Goal: Task Accomplishment & Management: Manage account settings

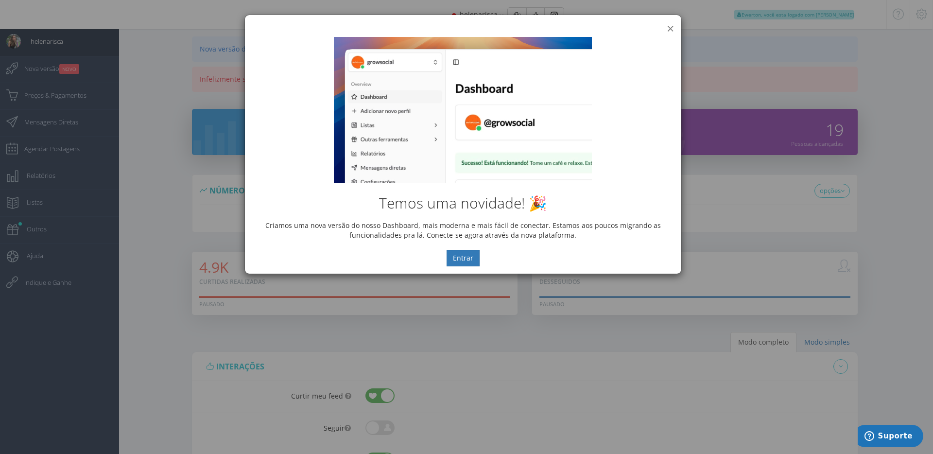
click at [672, 28] on button "×" at bounding box center [669, 28] width 7 height 13
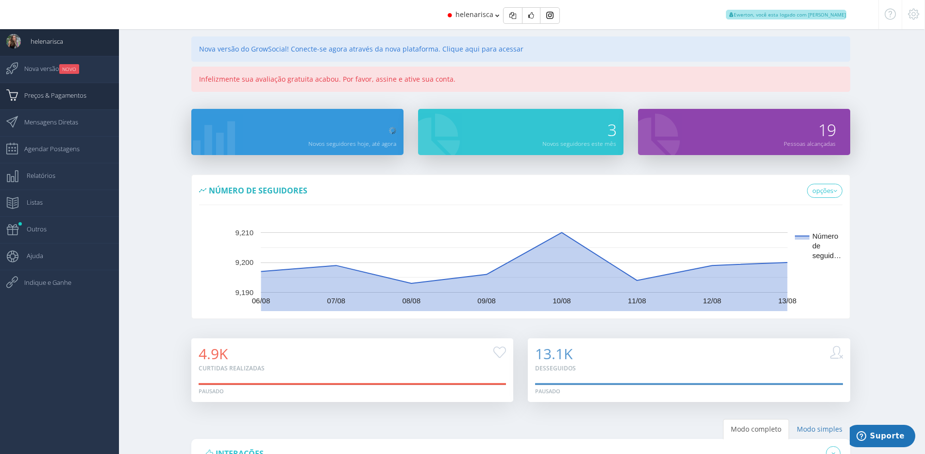
click at [58, 95] on span "Preços & Pagamentos" at bounding box center [51, 95] width 72 height 24
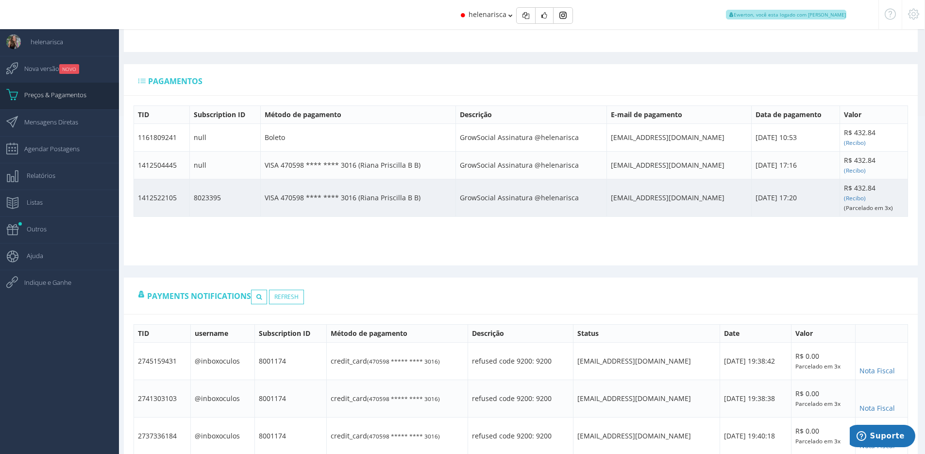
scroll to position [364, 0]
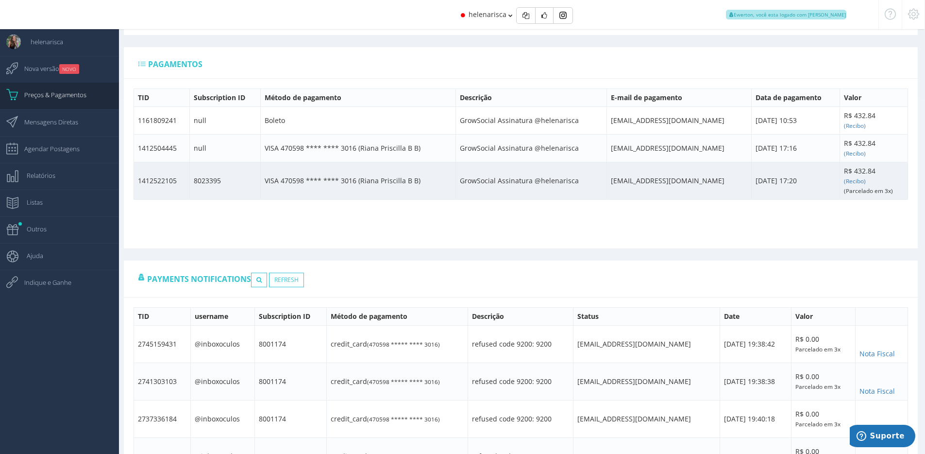
click at [158, 184] on td "1412522105" at bounding box center [162, 180] width 56 height 37
copy td "1412522105"
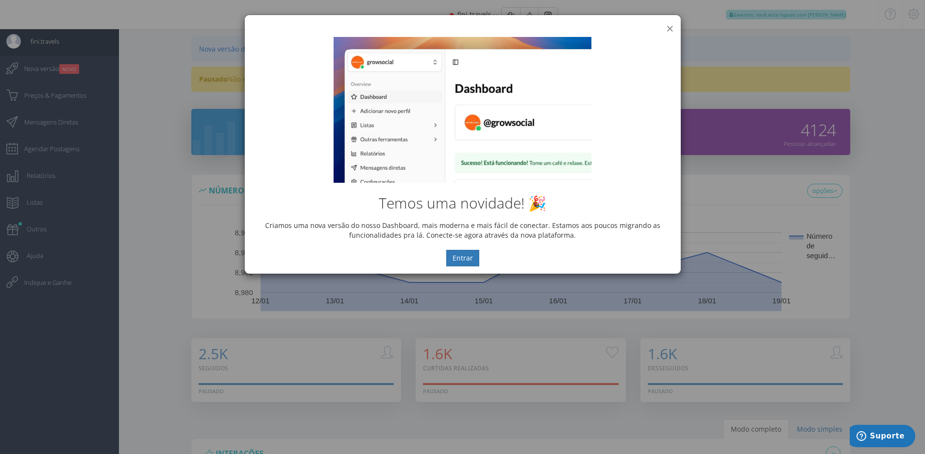
click at [666, 27] on button "×" at bounding box center [669, 28] width 7 height 13
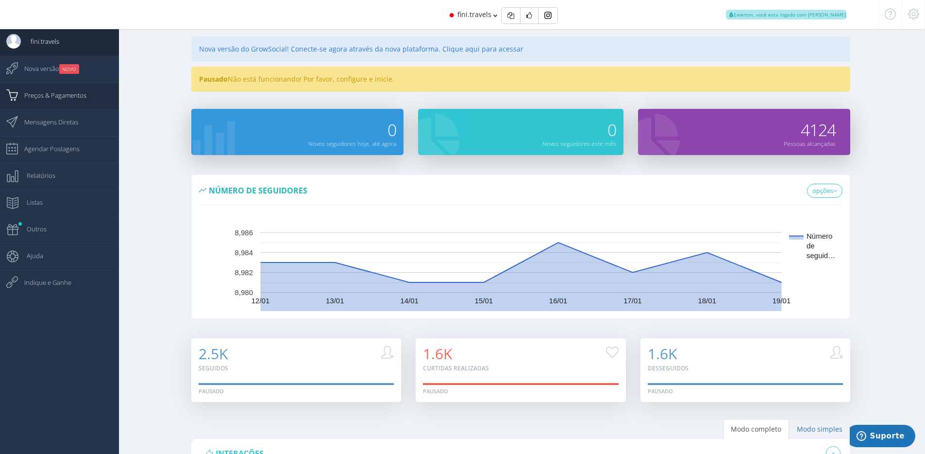
click at [79, 90] on span "Preços & Pagamentos" at bounding box center [51, 95] width 72 height 24
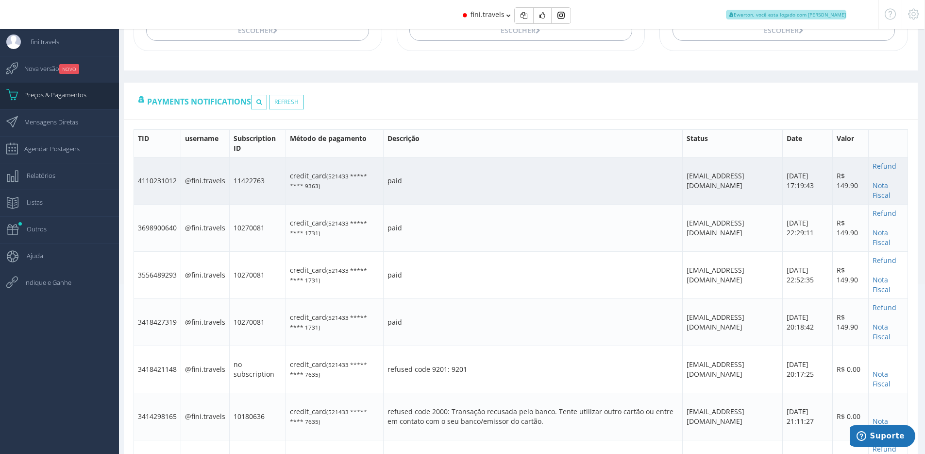
scroll to position [180, 0]
click at [163, 180] on td "4110231012" at bounding box center [157, 180] width 47 height 47
copy td "4110231012"
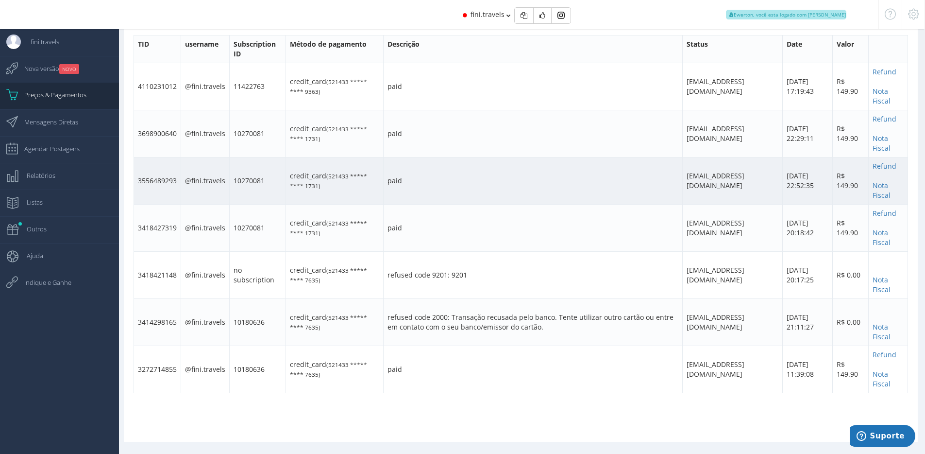
scroll to position [0, 0]
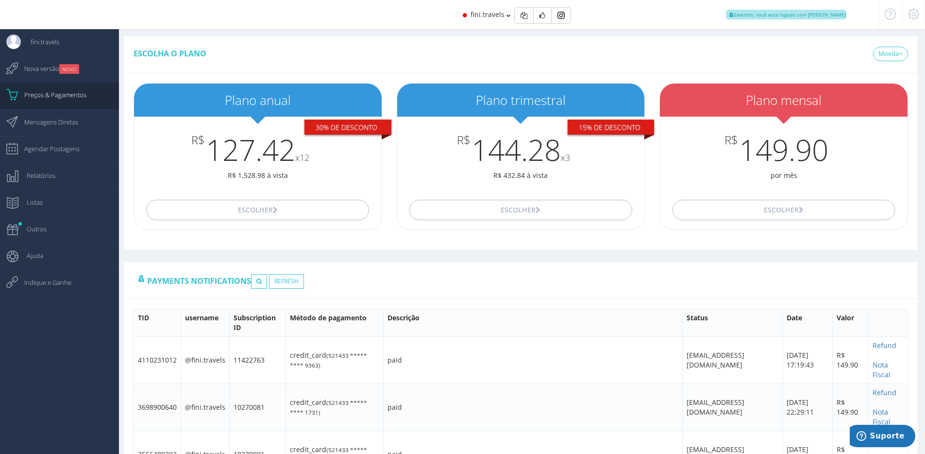
click at [389, 17] on div "fini.travels Ewerton, você esta logado com Suporte" at bounding box center [463, 14] width 832 height 29
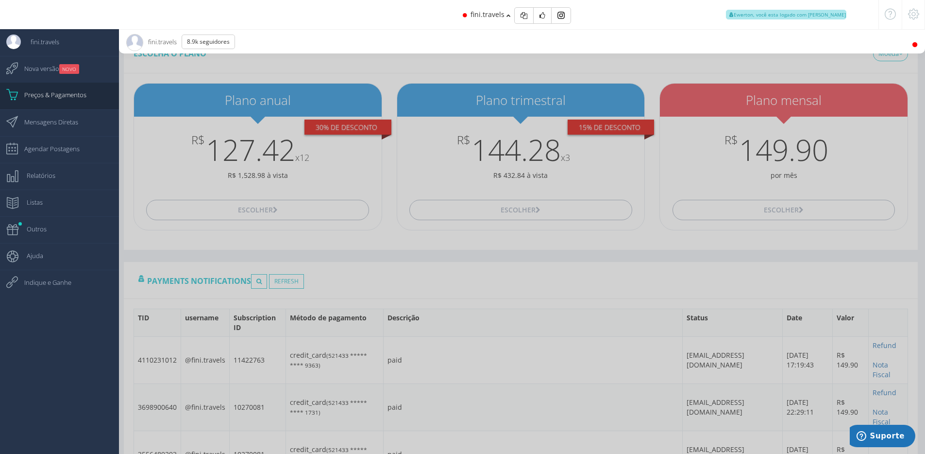
click at [389, 17] on div "fini.travels Ewerton, você esta logado com Suporte" at bounding box center [463, 14] width 832 height 29
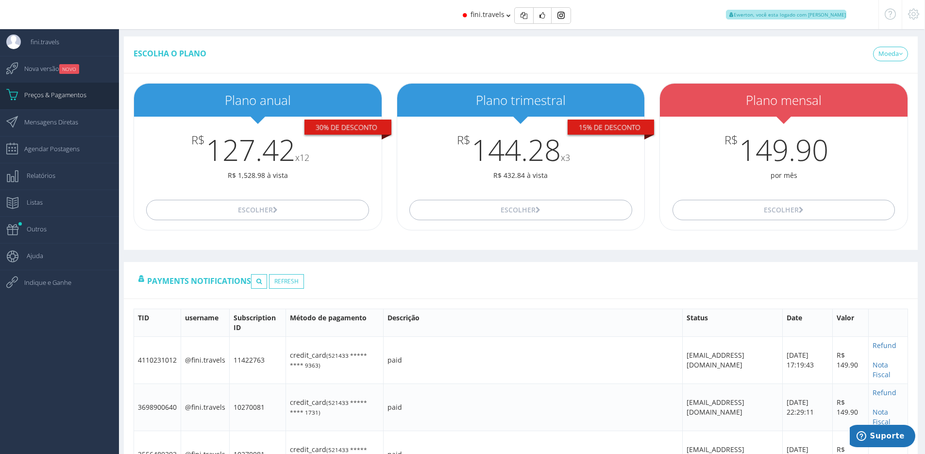
click at [922, 20] on div at bounding box center [913, 14] width 23 height 29
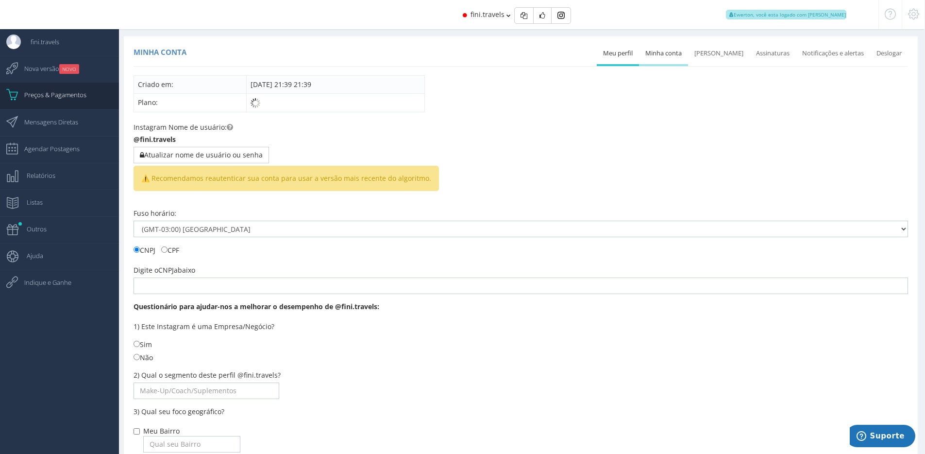
click at [680, 52] on link "Minha conta" at bounding box center [663, 53] width 49 height 21
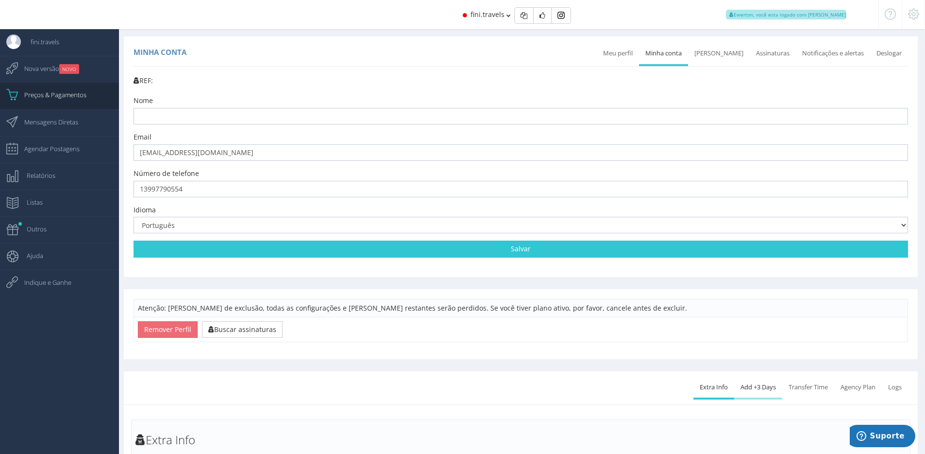
click at [765, 386] on link "Add +3 Days" at bounding box center [758, 386] width 48 height 21
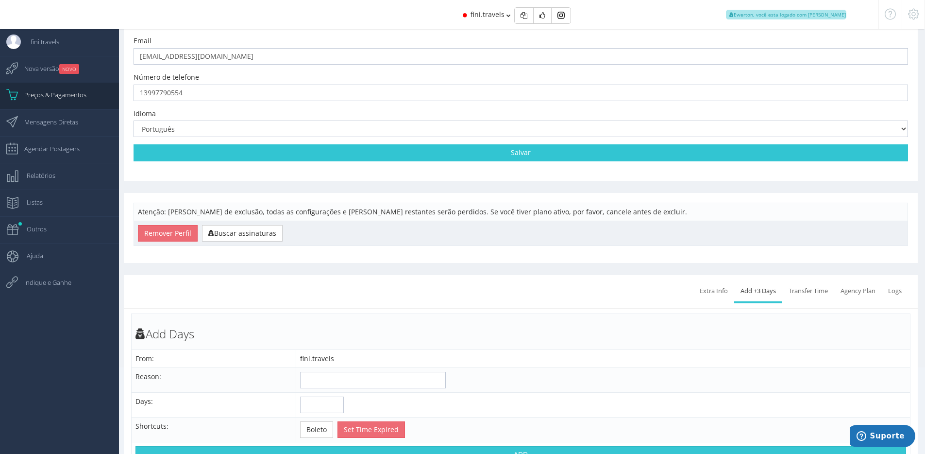
scroll to position [260, 0]
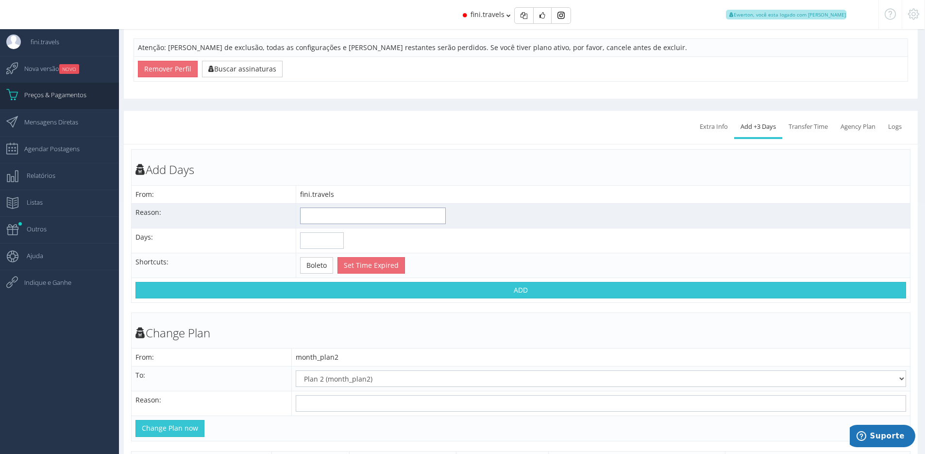
click at [344, 217] on input "text" at bounding box center [373, 215] width 146 height 17
type input "Cancelamento"
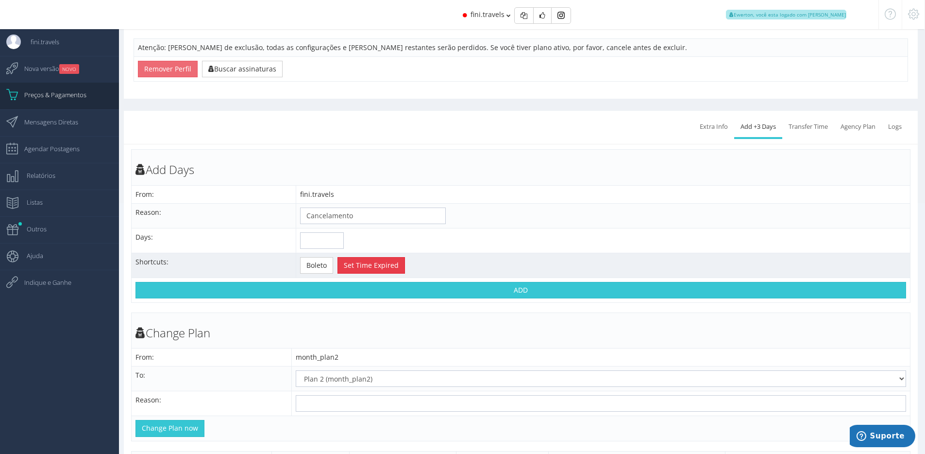
click at [359, 259] on button "Set Time Expired" at bounding box center [372, 265] width 68 height 17
